Goal: Information Seeking & Learning: Find specific page/section

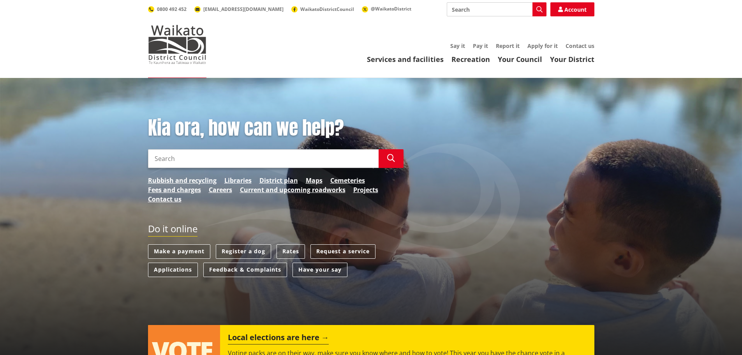
click at [403, 58] on link "Services and facilities" at bounding box center [405, 59] width 77 height 9
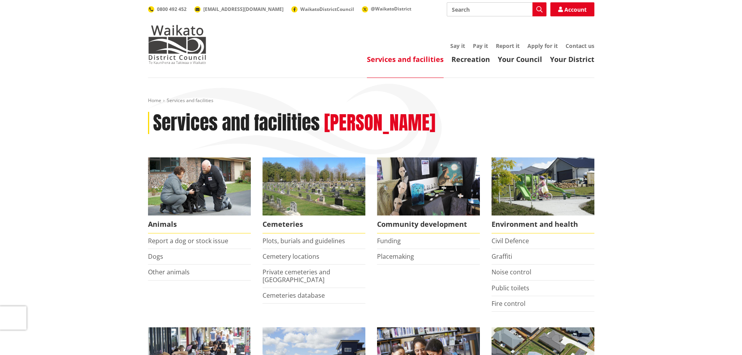
click at [464, 10] on input "Search" at bounding box center [497, 9] width 100 height 14
type input "verge"
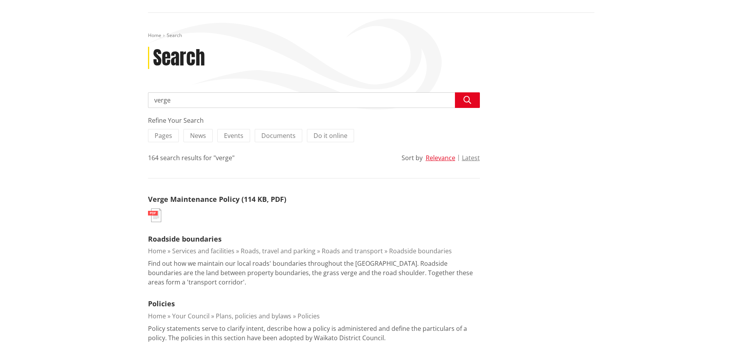
scroll to position [95, 0]
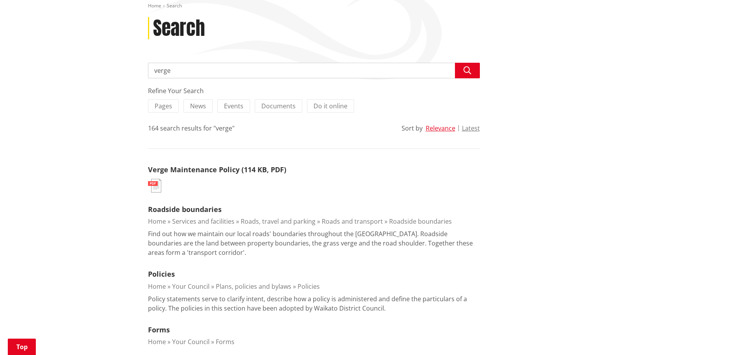
click at [180, 170] on link "Verge Maintenance Policy (114 KB, PDF)" at bounding box center [217, 169] width 138 height 9
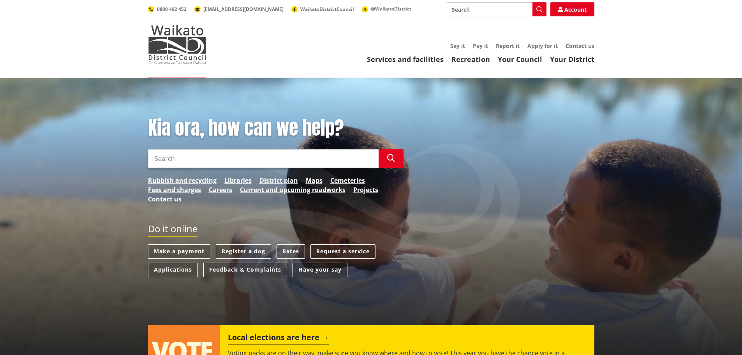
click at [509, 58] on link "Your Council" at bounding box center [520, 59] width 44 height 9
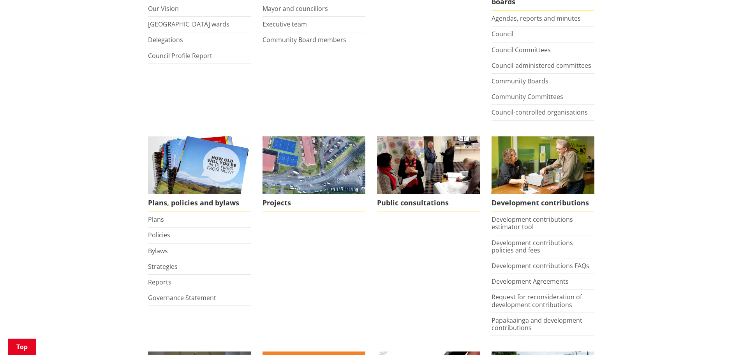
scroll to position [243, 0]
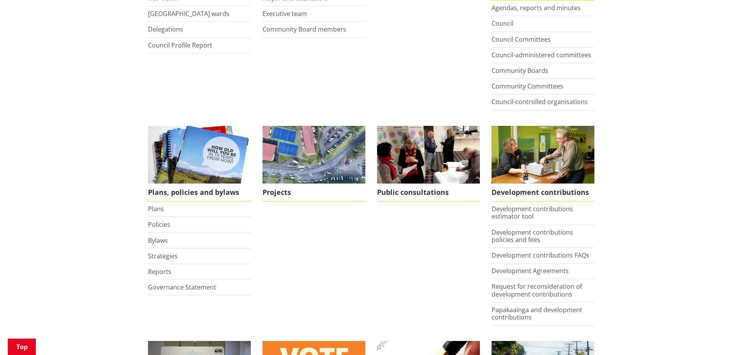
click at [154, 223] on link "Policies" at bounding box center [159, 224] width 22 height 9
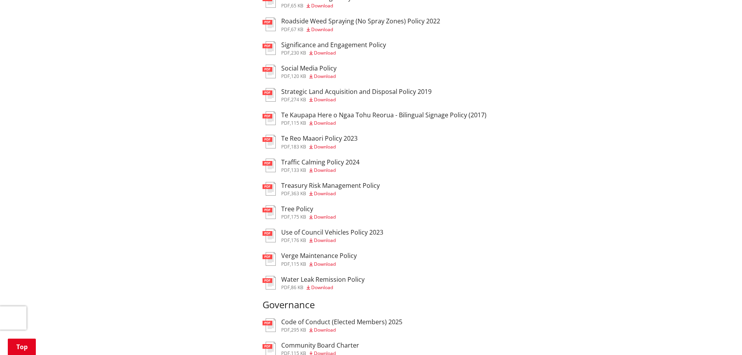
scroll to position [906, 0]
